Goal: Book appointment/travel/reservation

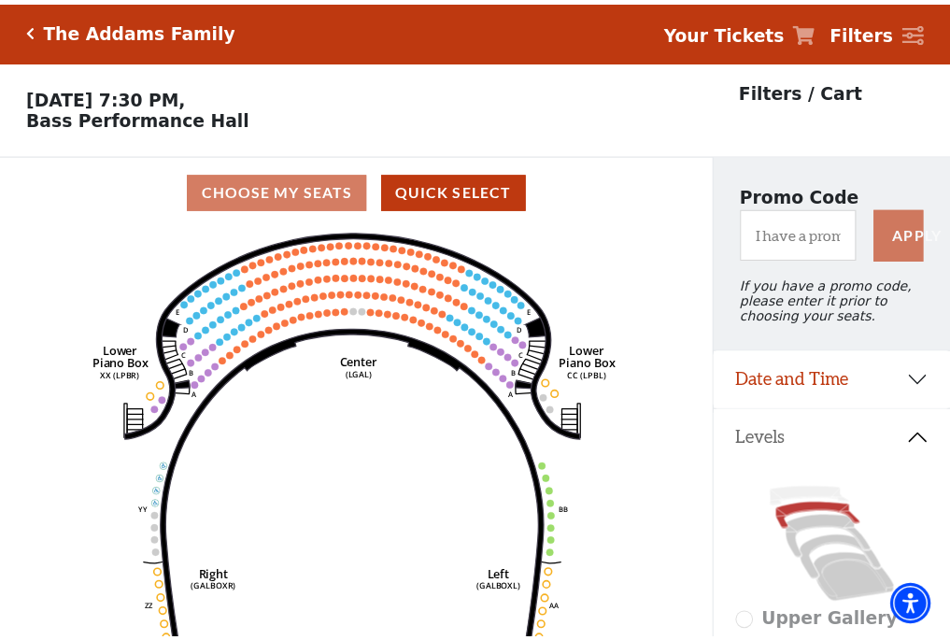
scroll to position [87, 0]
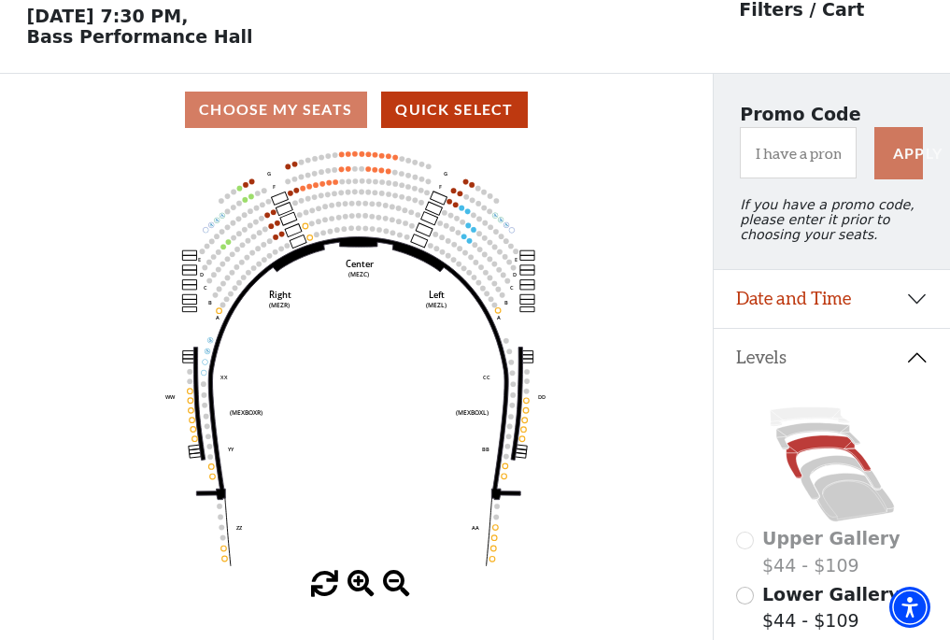
scroll to position [87, 0]
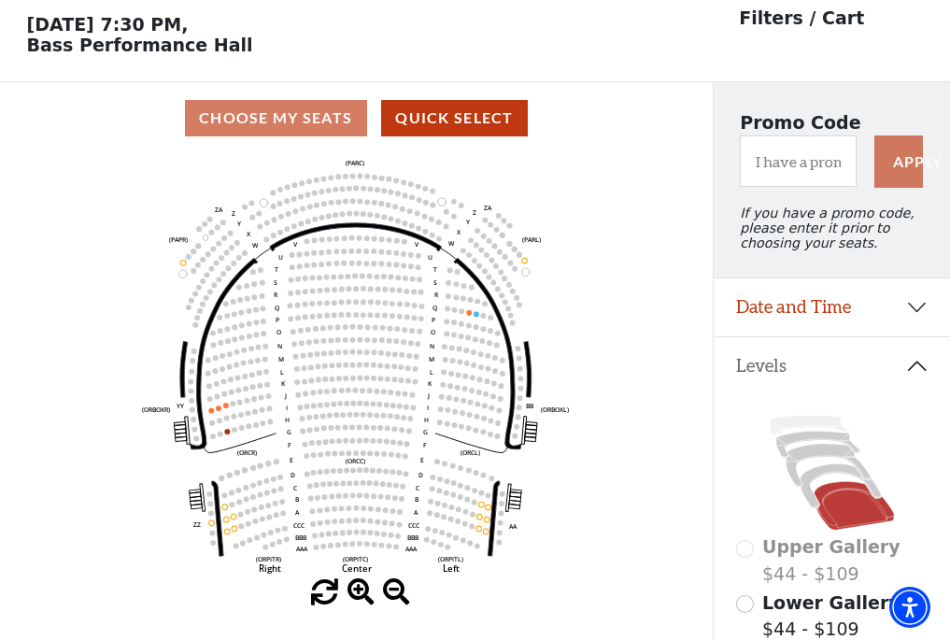
scroll to position [87, 0]
